Goal: Task Accomplishment & Management: Manage account settings

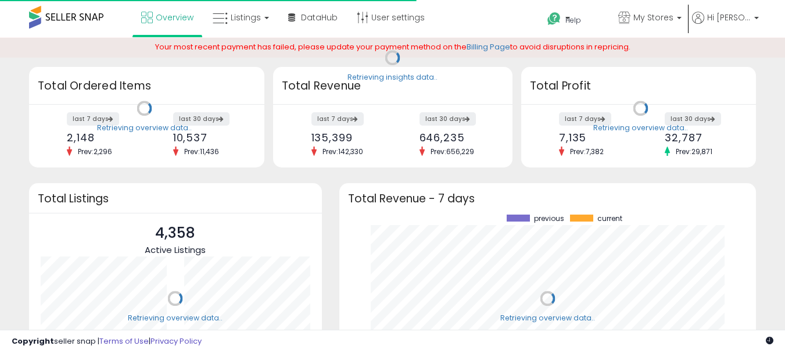
scroll to position [161, 394]
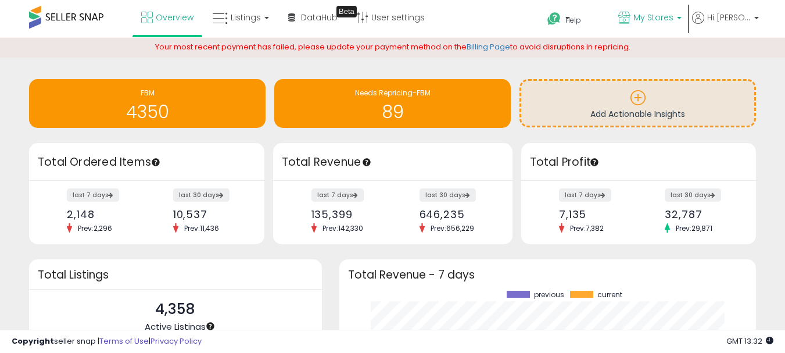
click at [661, 23] on span "My Stores" at bounding box center [653, 18] width 40 height 12
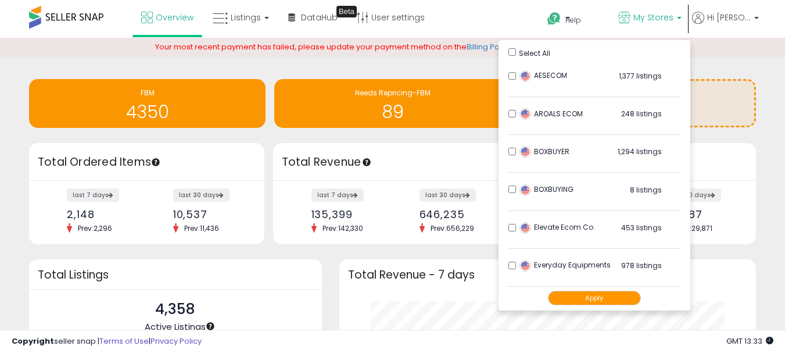
click at [508, 82] on li "AESECOM 1,377 listings" at bounding box center [594, 79] width 173 height 36
click at [509, 193] on li "BOXBUYING 8 listings" at bounding box center [594, 192] width 173 height 36
click at [508, 189] on li "BOXBUYING 8 listings" at bounding box center [594, 192] width 173 height 36
click at [515, 145] on li "BOXBUYER 1,294 listings" at bounding box center [594, 154] width 173 height 36
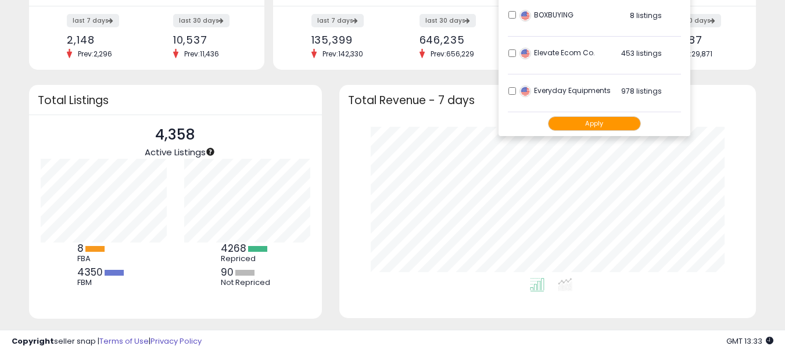
click at [577, 121] on button "Apply" at bounding box center [594, 123] width 93 height 15
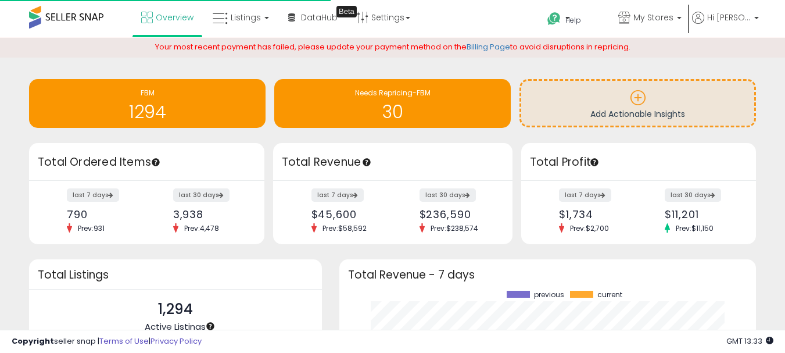
scroll to position [161, 394]
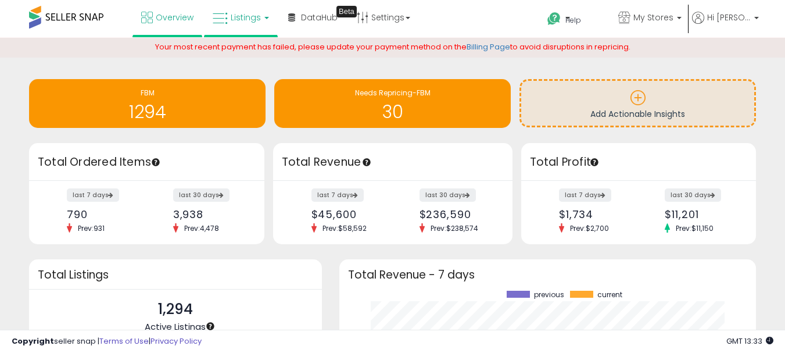
click at [271, 22] on link "Listings" at bounding box center [241, 17] width 74 height 35
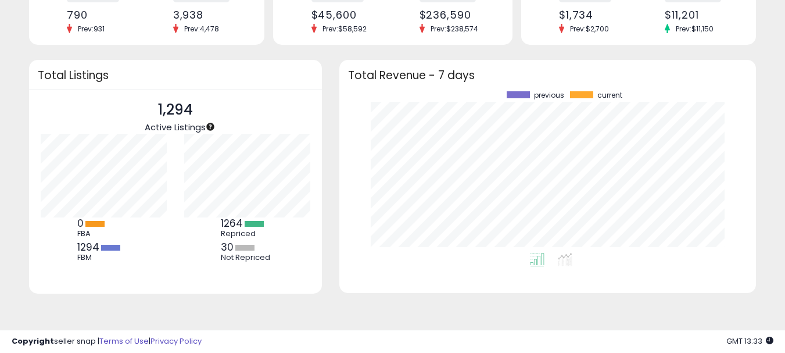
scroll to position [0, 0]
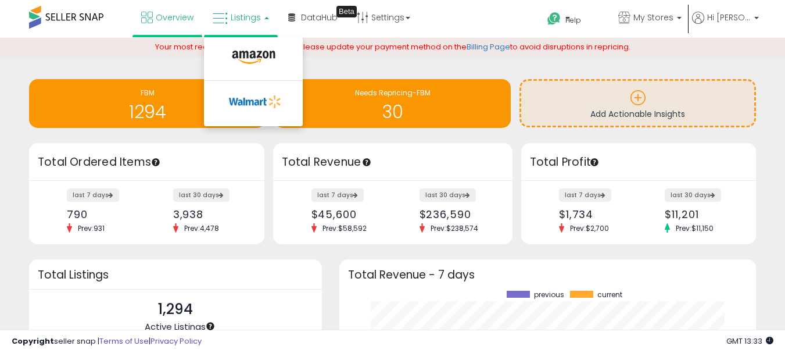
drag, startPoint x: 106, startPoint y: 64, endPoint x: 191, endPoint y: 23, distance: 94.3
click at [106, 61] on div "Your most recent payment has failed, please update your payment method on the B…" at bounding box center [392, 57] width 802 height 17
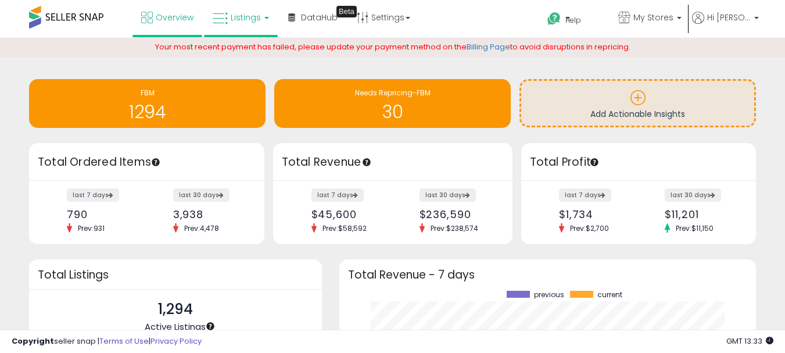
click at [278, 21] on link "Listings" at bounding box center [241, 17] width 74 height 35
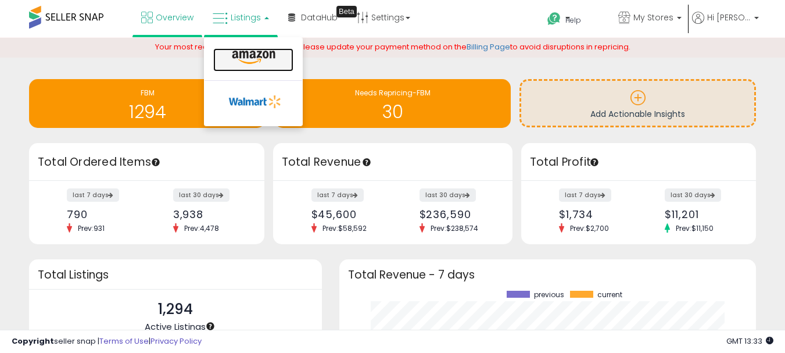
click at [239, 49] on link at bounding box center [253, 59] width 80 height 23
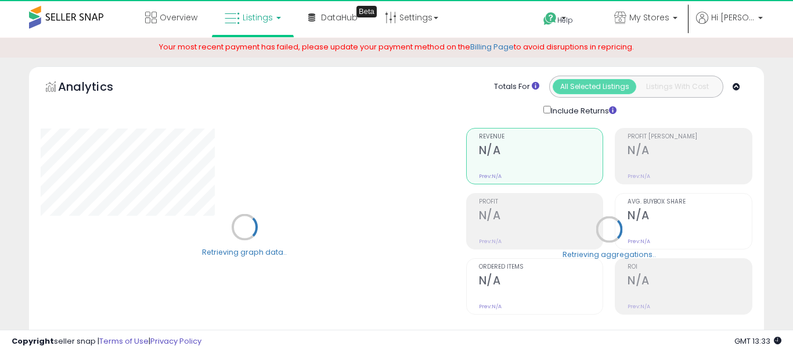
select select "**"
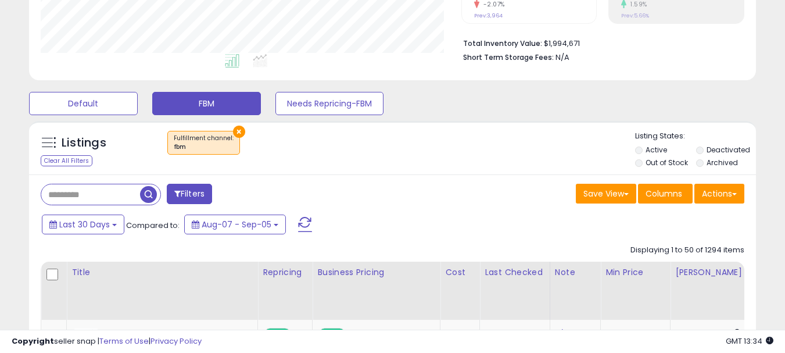
scroll to position [348, 0]
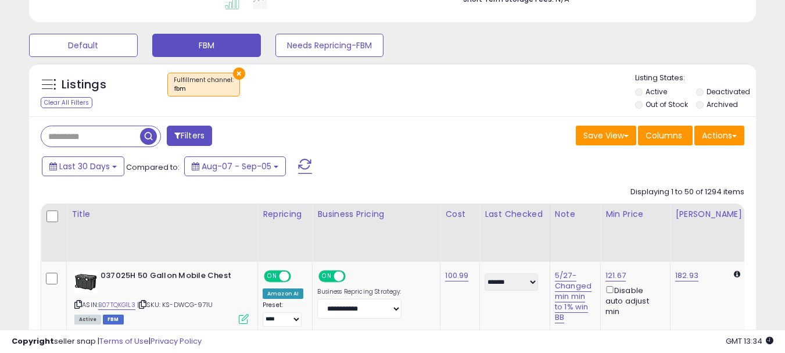
click at [92, 143] on input "text" at bounding box center [117, 136] width 153 height 20
paste input "**********"
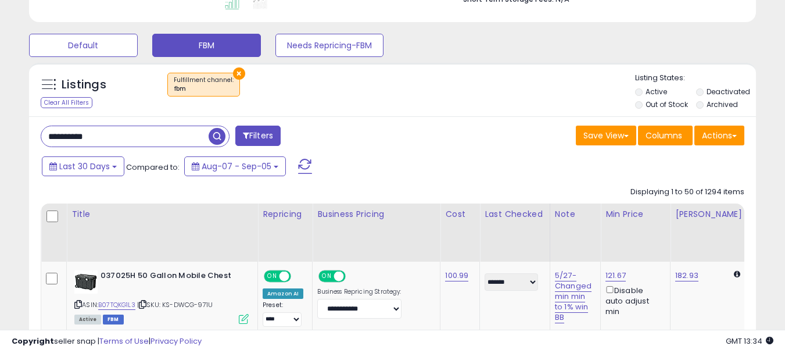
type input "**********"
click at [218, 131] on span "button" at bounding box center [216, 136] width 17 height 17
click at [0, 0] on div "Retrieving listings data.." at bounding box center [0, 0] width 0 height 0
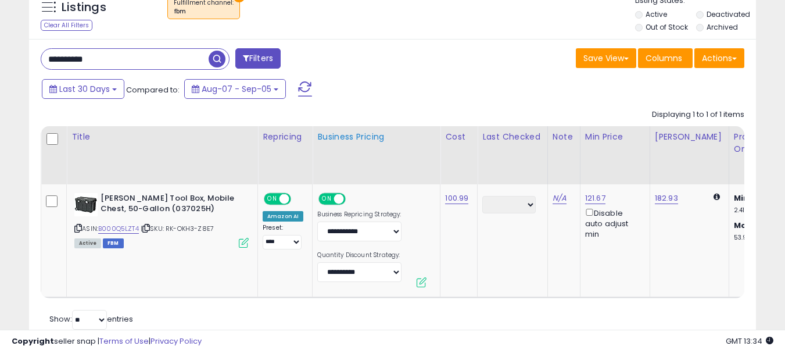
scroll to position [469, 0]
